Goal: Task Accomplishment & Management: Manage account settings

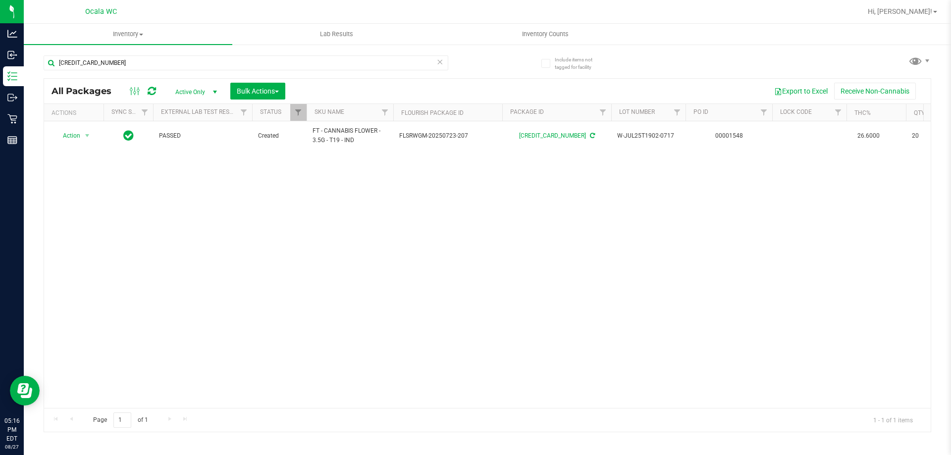
click at [340, 198] on div "Action Action Adjust qty Create package Edit attributes Global inventory Locate…" at bounding box center [487, 264] width 886 height 287
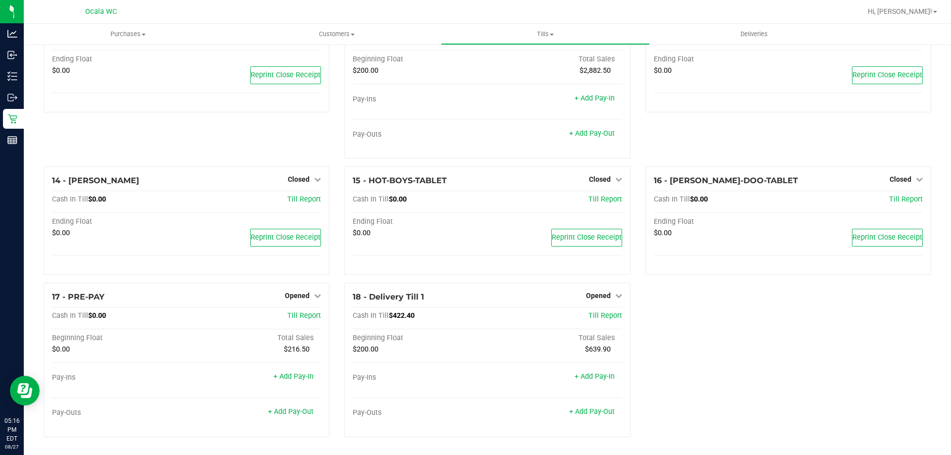
scroll to position [511, 0]
click at [605, 287] on div "18 - Delivery Till 1 Opened Close Till Cash In Till $422.40 Till Report Beginni…" at bounding box center [487, 360] width 286 height 154
click at [594, 294] on span "Opened" at bounding box center [598, 296] width 25 height 8
click at [586, 317] on link "Close Till" at bounding box center [599, 316] width 27 height 8
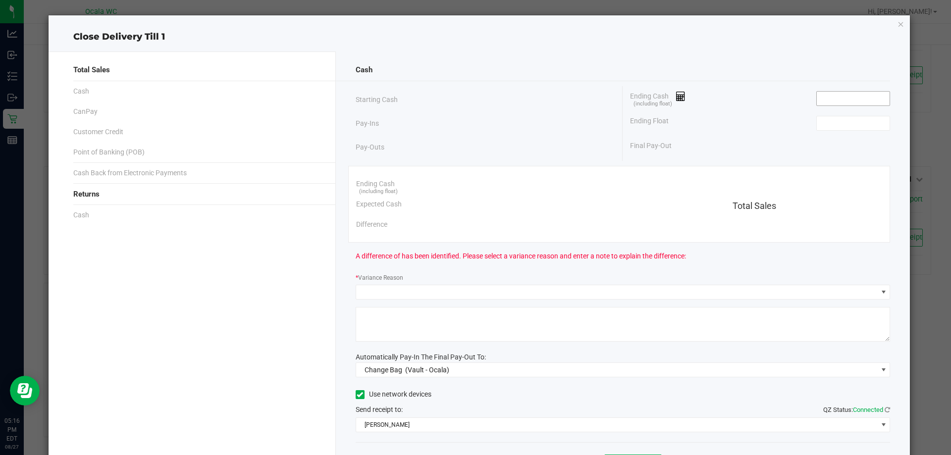
click at [853, 99] on input at bounding box center [852, 99] width 73 height 14
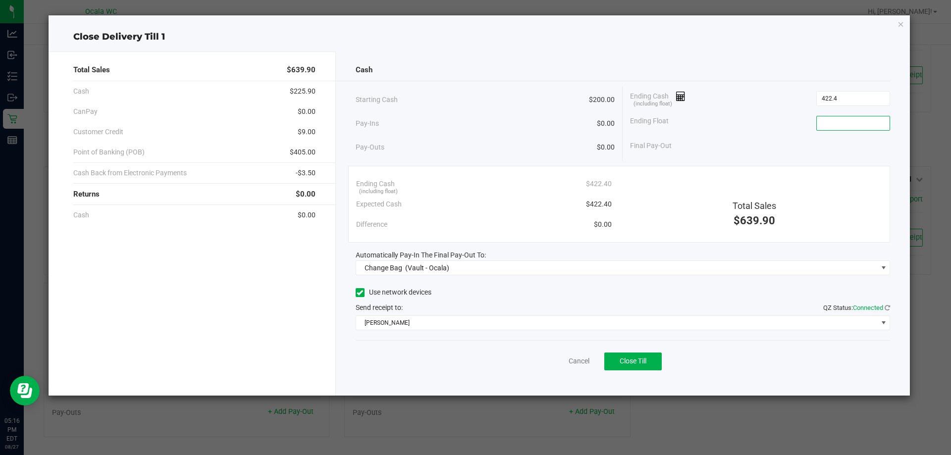
type input "$422.40"
click at [835, 116] on input at bounding box center [852, 123] width 73 height 14
type input "$200.00"
click at [814, 156] on div "Starting Cash $200.00 Pay-Ins $0.00 Pay-Outs $0.00 Ending Cash (including float…" at bounding box center [622, 123] width 535 height 75
click at [470, 298] on div "Use network devices" at bounding box center [622, 292] width 535 height 15
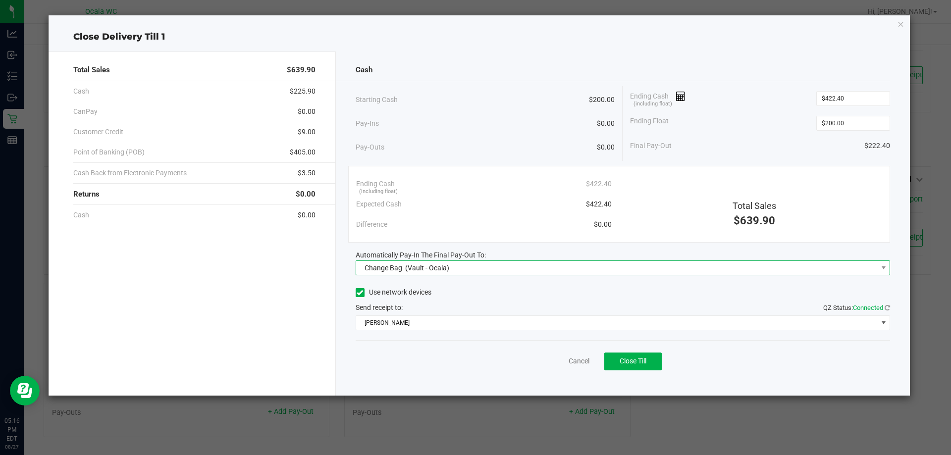
click at [489, 269] on span "Change Bag (Vault - Ocala)" at bounding box center [616, 268] width 521 height 14
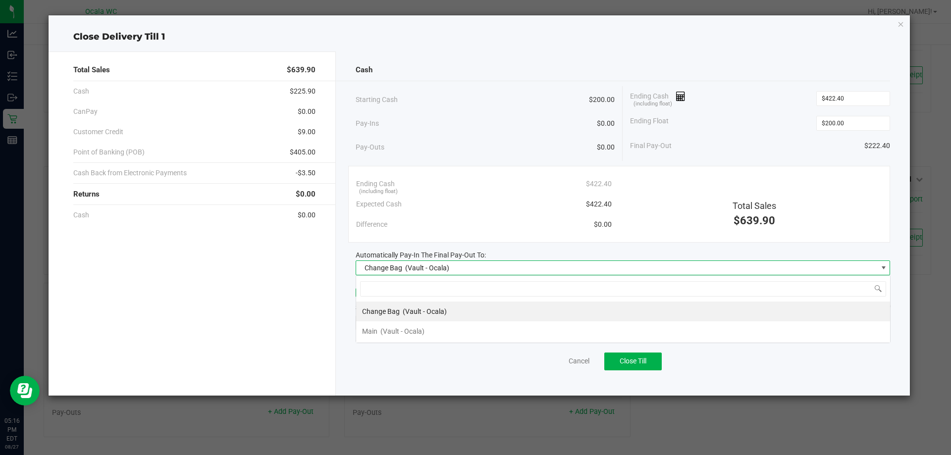
scroll to position [15, 534]
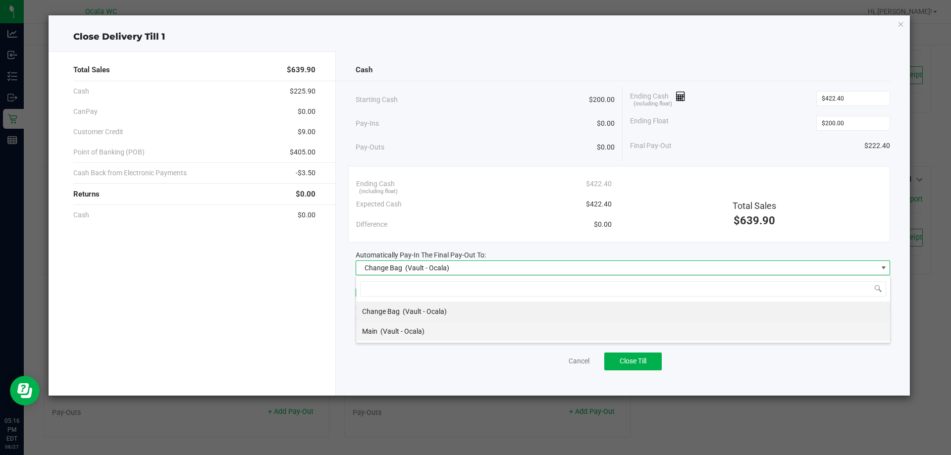
click at [395, 330] on span "(Vault - Ocala)" at bounding box center [402, 331] width 44 height 8
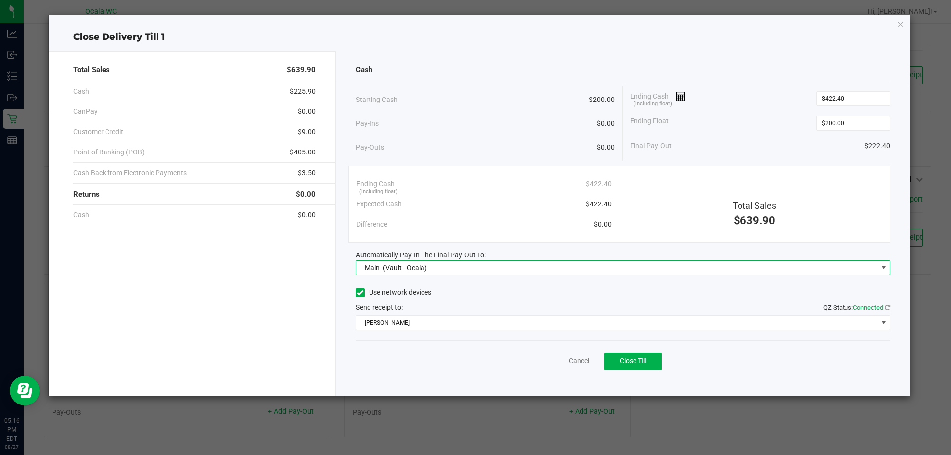
click at [433, 301] on div "Use network devices Send receipt to: QZ Status: Connected BRAD-PITT" at bounding box center [622, 307] width 535 height 45
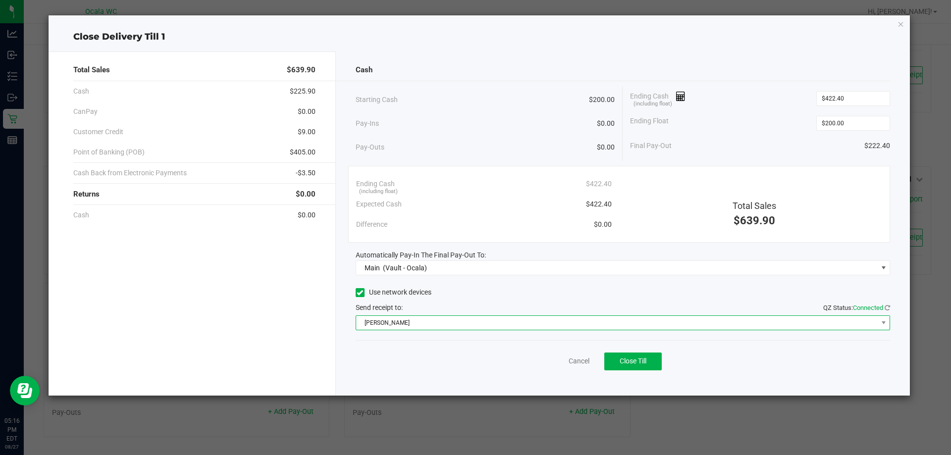
click at [413, 324] on span "BRAD-PITT" at bounding box center [616, 323] width 521 height 14
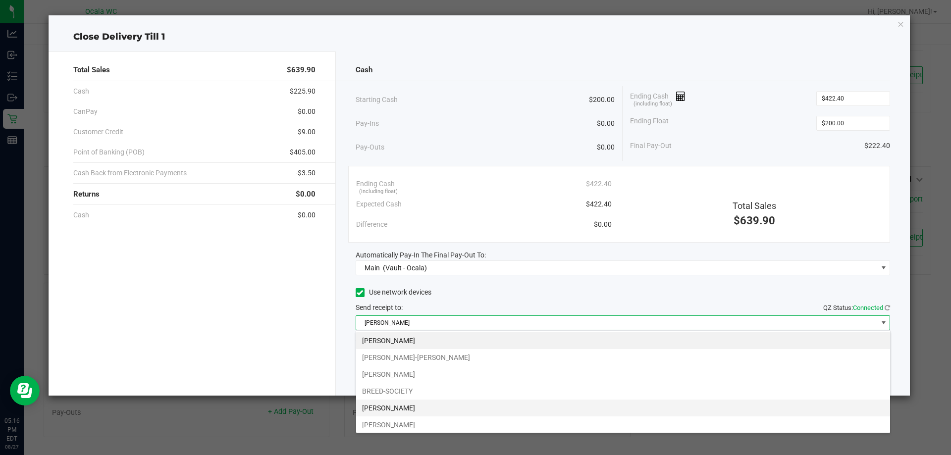
click at [397, 402] on li "BRENDA-LEE" at bounding box center [623, 408] width 534 height 17
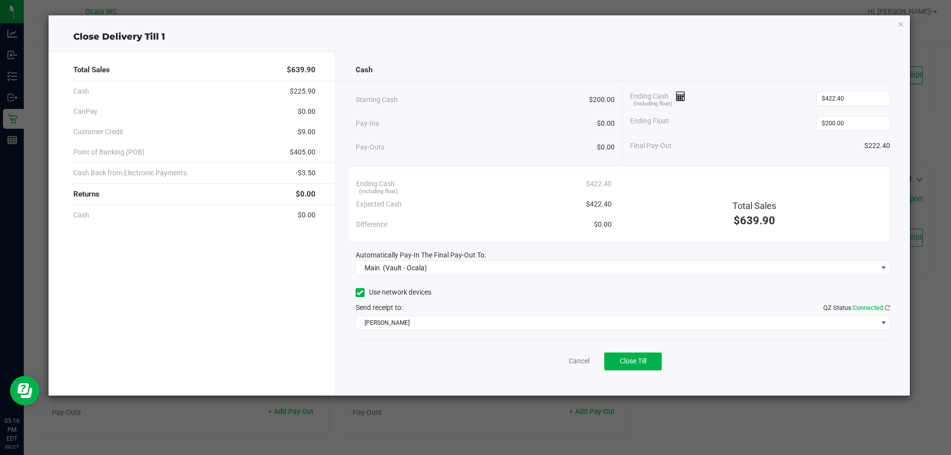
drag, startPoint x: 285, startPoint y: 356, endPoint x: 292, endPoint y: 351, distance: 8.5
click at [285, 355] on div "Total Sales $639.90 Cash $225.90 CanPay $0.00 Customer Credit $9.00 Point of Ba…" at bounding box center [192, 223] width 287 height 344
click at [617, 363] on button "Close Till" at bounding box center [632, 361] width 57 height 18
click at [545, 362] on link "Dismiss" at bounding box center [557, 361] width 24 height 10
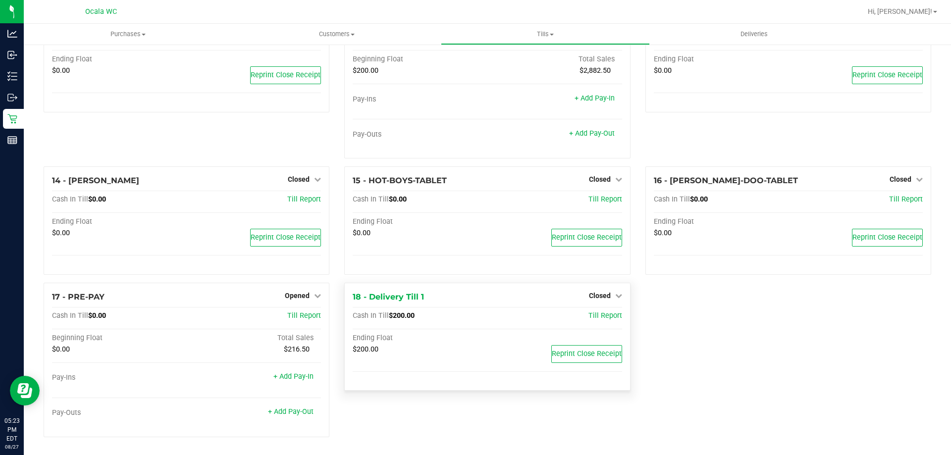
scroll to position [525, 0]
